Goal: Task Accomplishment & Management: Use online tool/utility

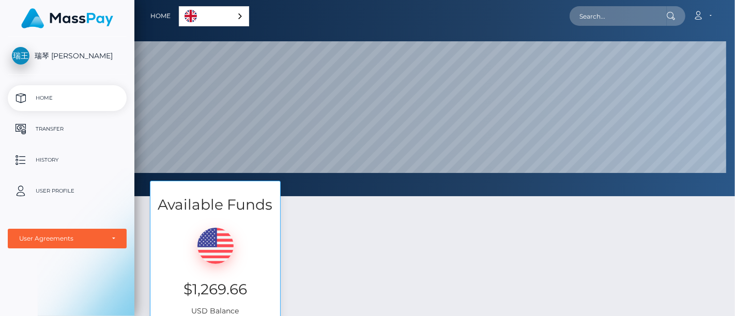
scroll to position [196, 600]
click at [0, 275] on div "瑞琴 [PERSON_NAME] Home Transfer History User Profile MassPay Card - USD MassPay" at bounding box center [67, 175] width 134 height 277
click at [29, 303] on div "瑞琴 王溫 Home Transfer History User Profile MassPay Card - USD MassPay" at bounding box center [67, 175] width 134 height 277
click at [55, 134] on p "Transfer" at bounding box center [67, 129] width 111 height 16
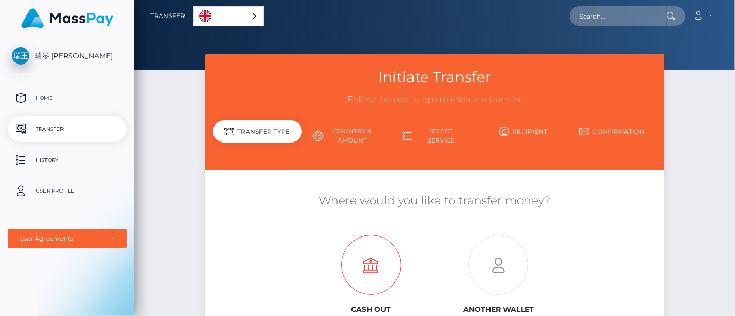
scroll to position [115, 0]
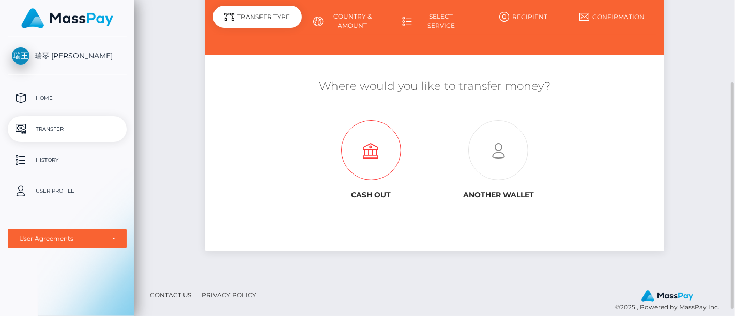
click at [370, 149] on icon at bounding box center [371, 151] width 128 height 60
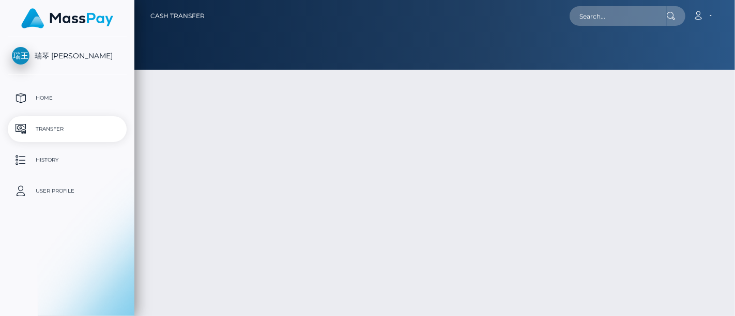
type input "1269.66"
select select
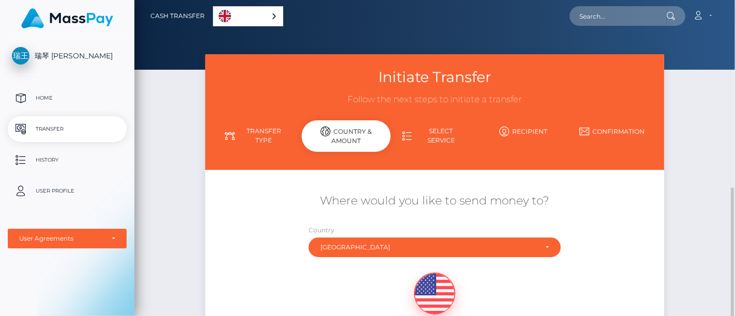
scroll to position [115, 0]
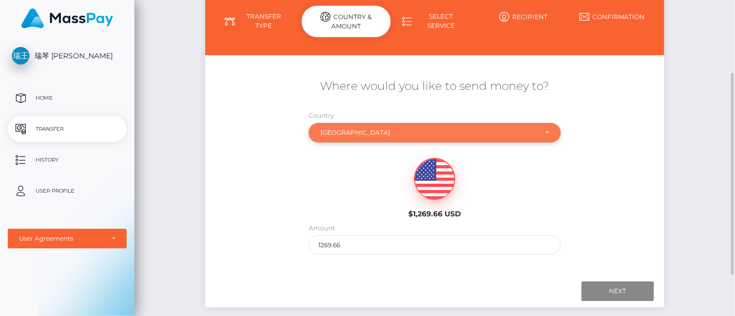
click at [352, 129] on div "China" at bounding box center [428, 133] width 216 height 8
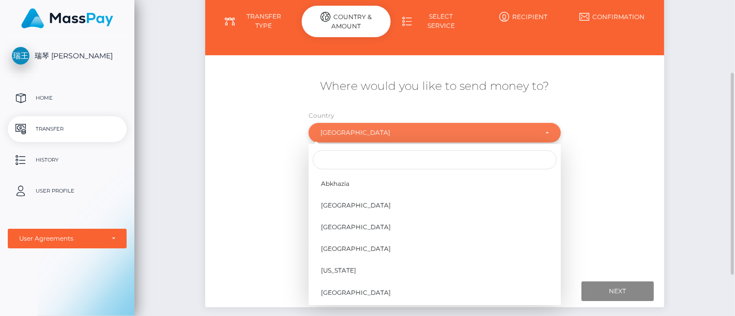
scroll to position [784, 0]
click at [355, 157] on input "Search" at bounding box center [435, 159] width 244 height 19
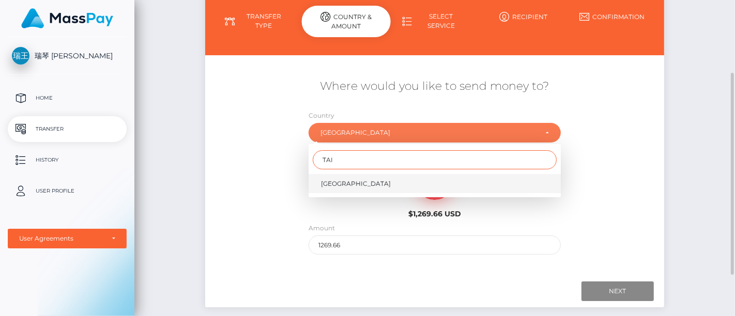
type input "TAI"
click at [335, 182] on span "Taiwan" at bounding box center [356, 183] width 70 height 9
select select "TWN"
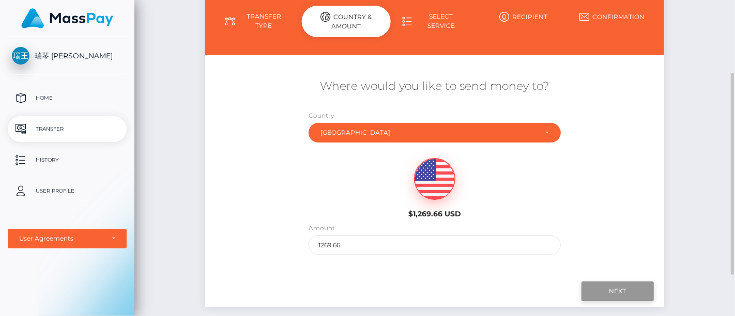
click at [617, 282] on input "Next" at bounding box center [617, 292] width 72 height 20
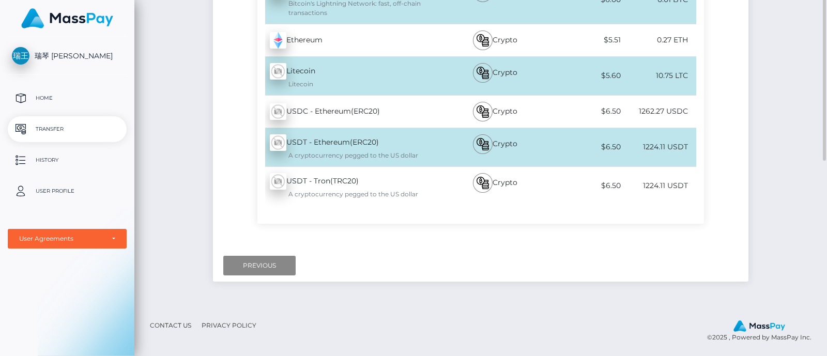
scroll to position [219, 0]
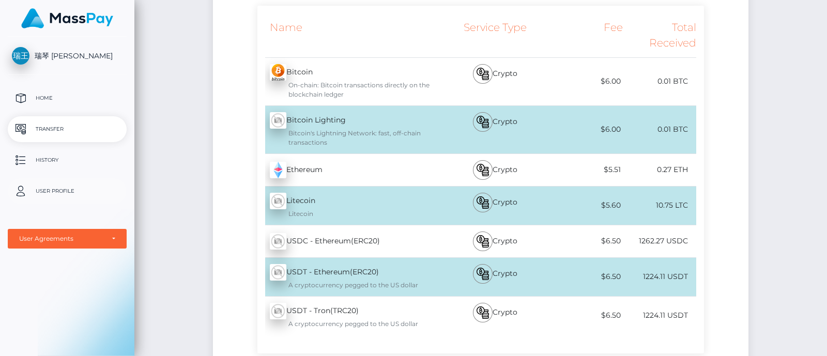
drag, startPoint x: 3, startPoint y: 308, endPoint x: 48, endPoint y: 190, distance: 126.1
click at [4, 308] on div "瑞琴 王溫 Home Transfer History User Profile MassPay Card - USD MassPay" at bounding box center [67, 195] width 134 height 317
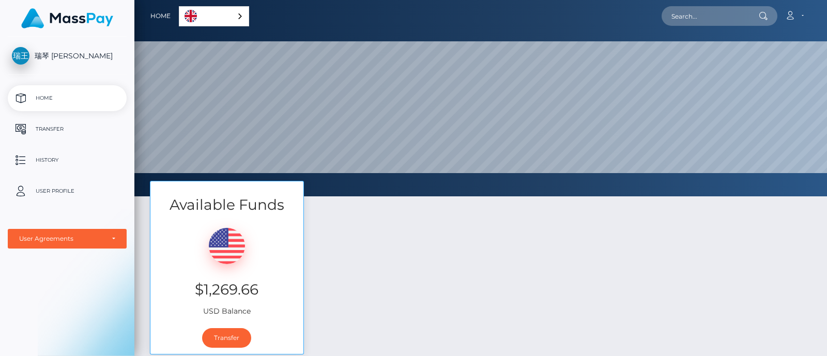
scroll to position [196, 692]
drag, startPoint x: 3, startPoint y: 306, endPoint x: 14, endPoint y: 264, distance: 43.4
click at [3, 305] on div "瑞琴 王溫 Home Transfer History User Profile MassPay Card - USD MassPay" at bounding box center [67, 195] width 134 height 317
click at [64, 128] on p "Transfer" at bounding box center [67, 129] width 111 height 16
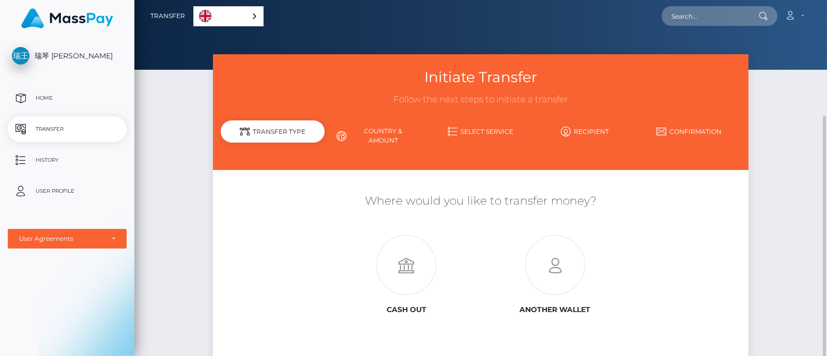
scroll to position [85, 0]
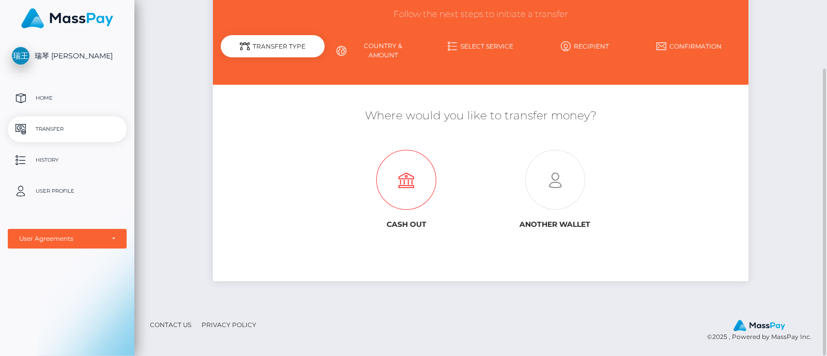
click at [398, 173] on icon at bounding box center [406, 180] width 149 height 60
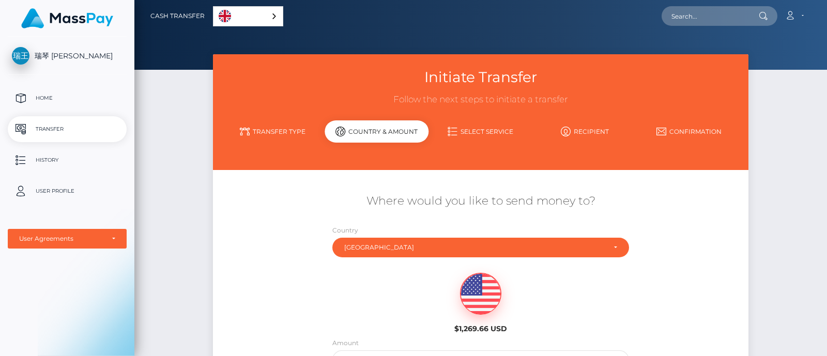
scroll to position [129, 0]
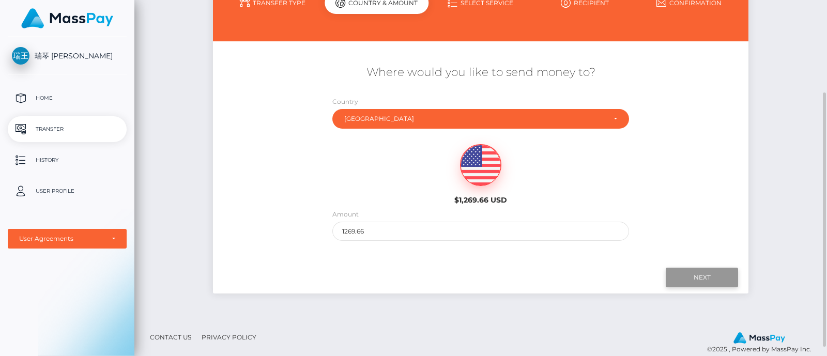
click at [695, 277] on input "Next" at bounding box center [702, 278] width 72 height 20
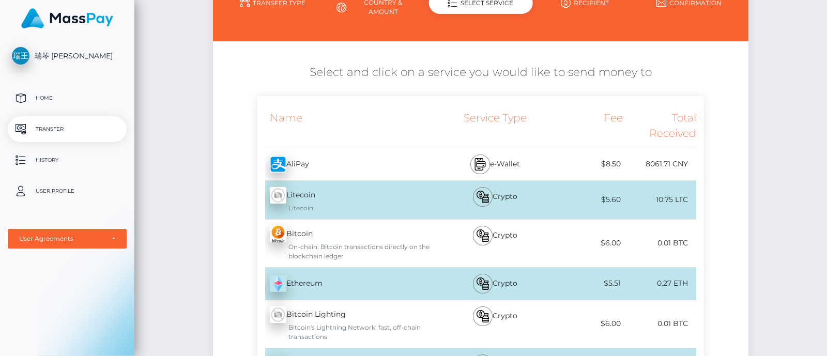
drag, startPoint x: 61, startPoint y: 311, endPoint x: 65, endPoint y: 306, distance: 5.5
click at [61, 311] on div "瑞琴 王溫 Home Transfer History User Profile MassPay Card - USD MassPay" at bounding box center [67, 195] width 134 height 317
